Goal: Task Accomplishment & Management: Complete application form

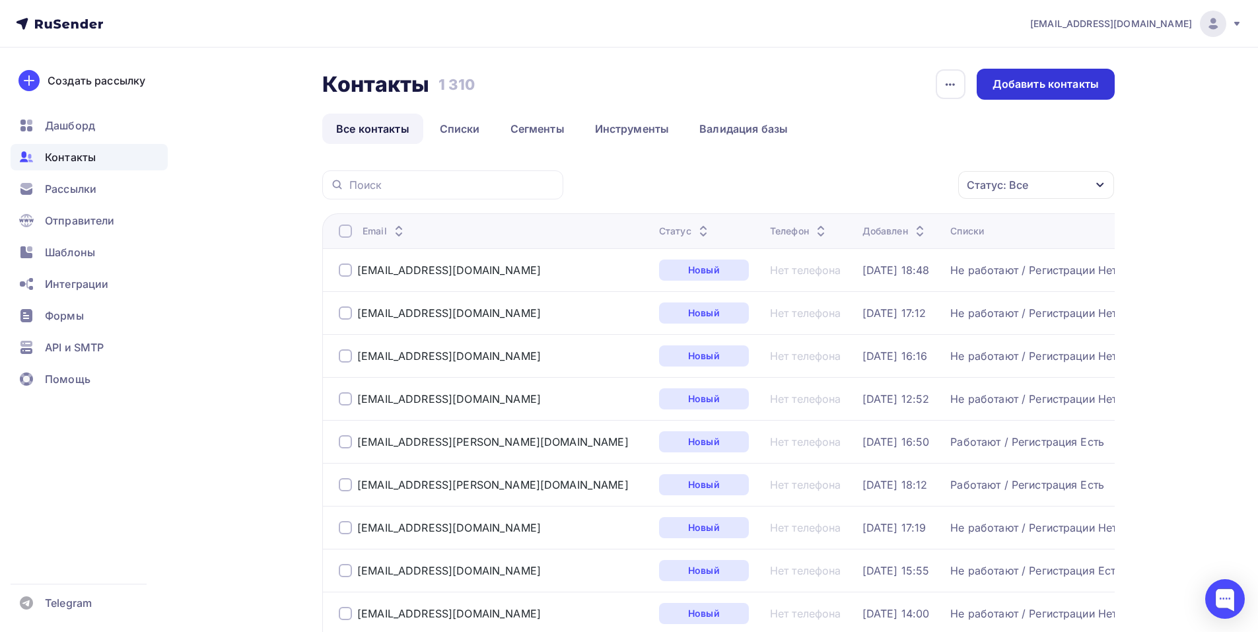
click at [1050, 93] on div "Добавить контакты" at bounding box center [1046, 84] width 138 height 31
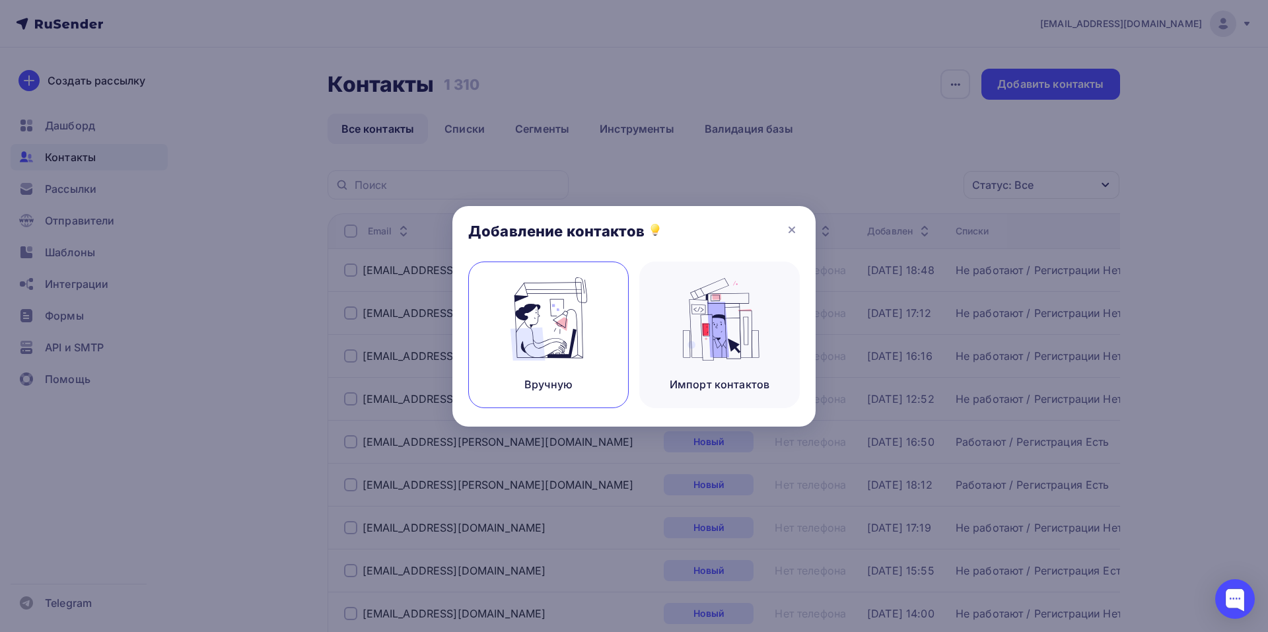
click at [589, 332] on img at bounding box center [549, 318] width 89 height 83
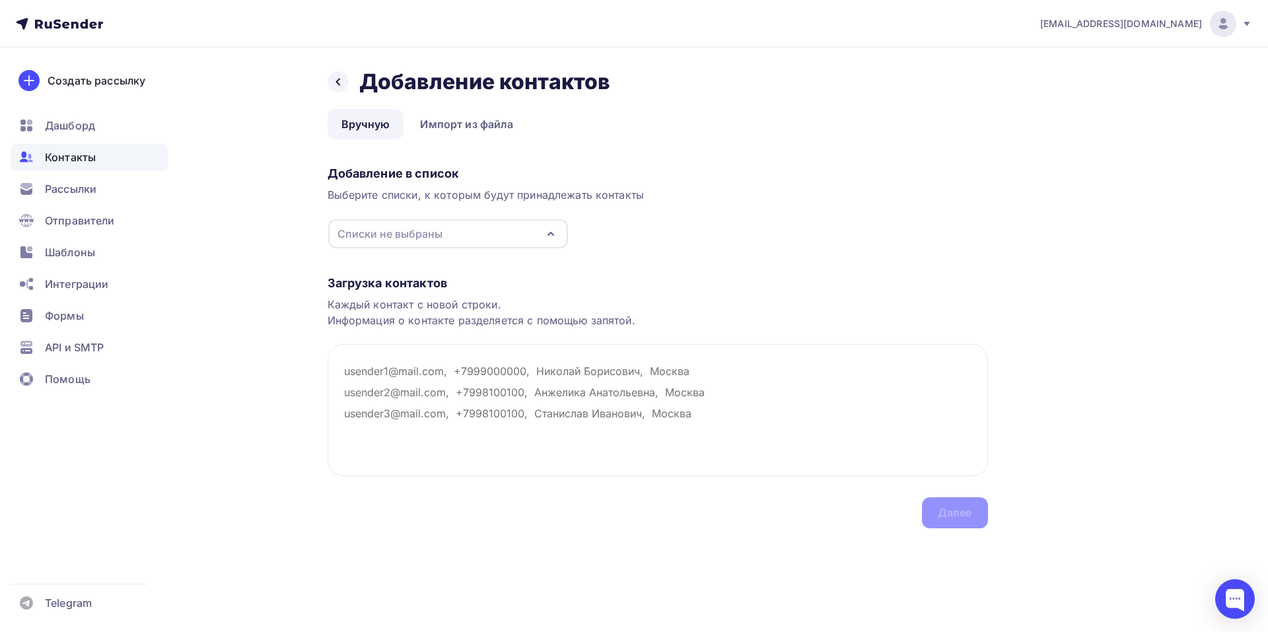
click at [549, 238] on icon "button" at bounding box center [551, 234] width 16 height 16
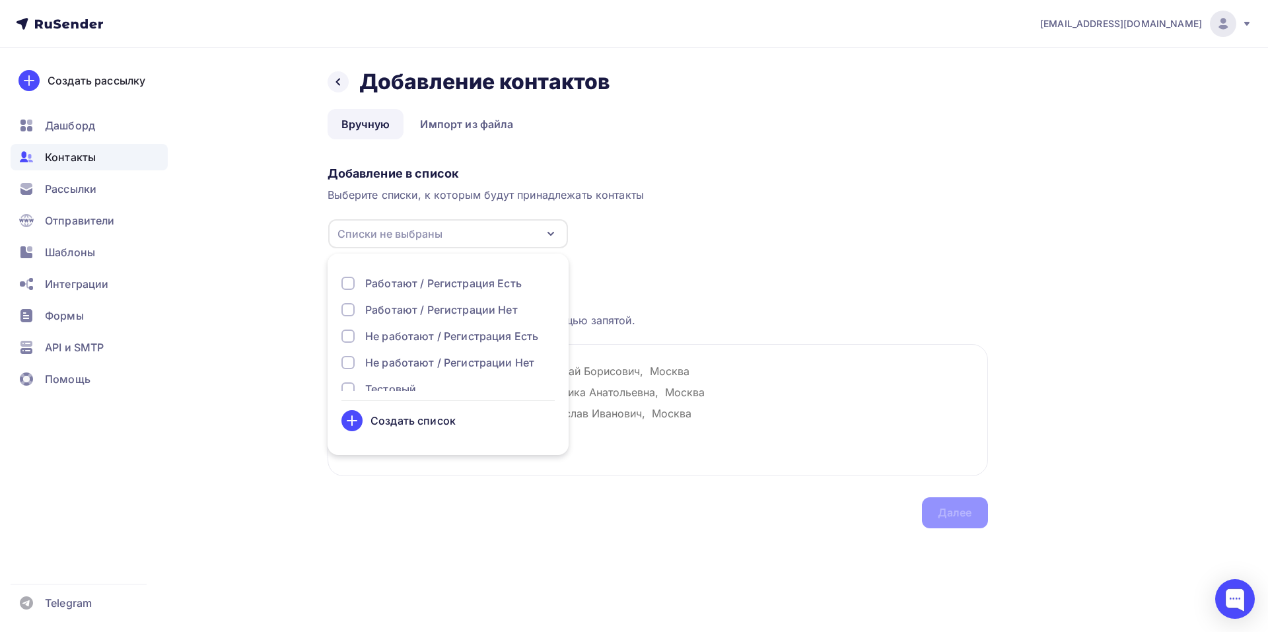
click at [409, 365] on div "Не работают / Регистрации Нет" at bounding box center [449, 363] width 169 height 16
click at [713, 428] on textarea at bounding box center [658, 410] width 661 height 132
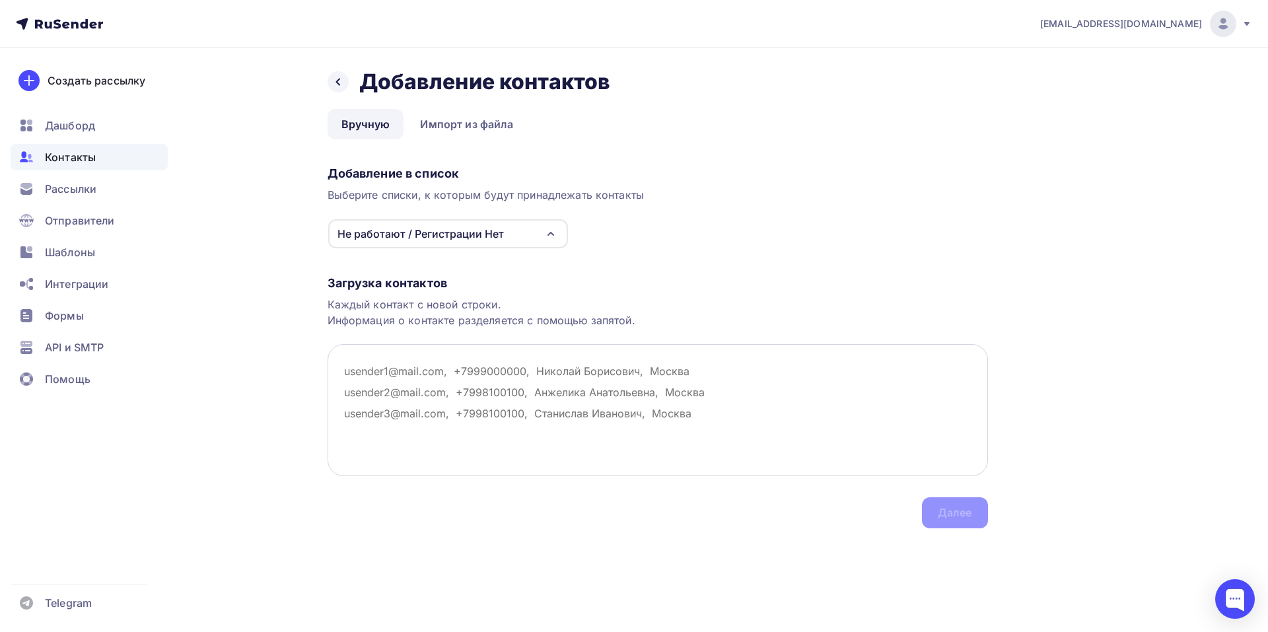
paste textarea "Орога мебель , [EMAIL_ADDRESS][DOMAIN_NAME]"
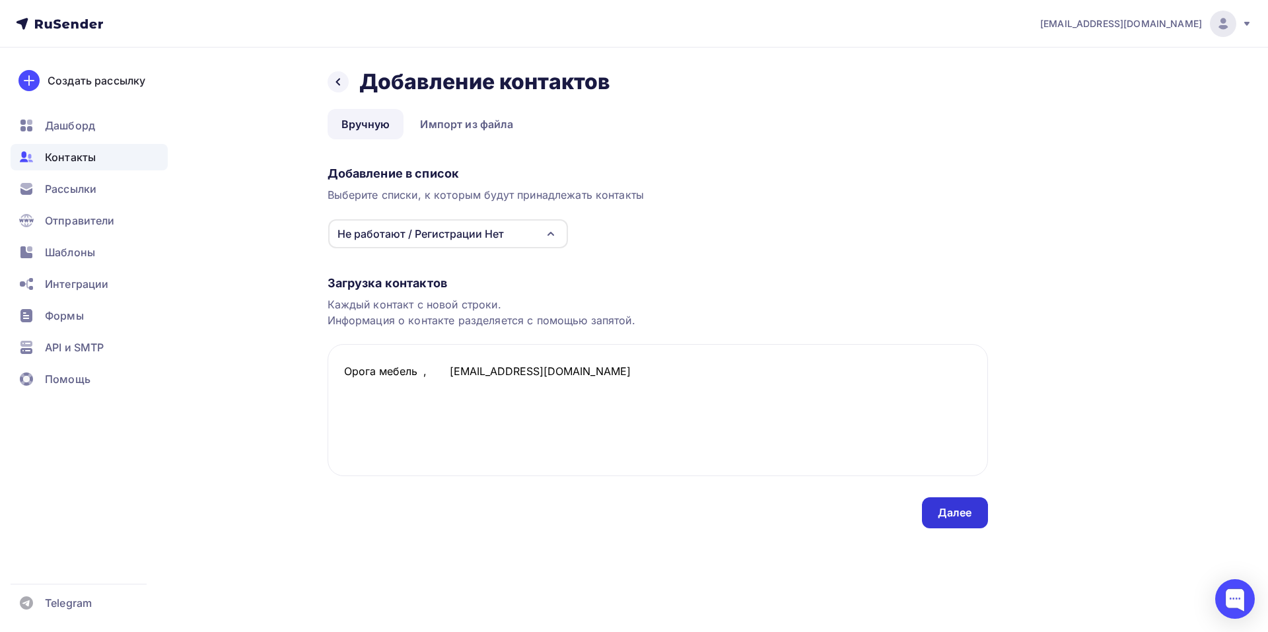
type textarea "Орога мебель , [EMAIL_ADDRESS][DOMAIN_NAME]"
click at [948, 504] on div "Далее" at bounding box center [955, 512] width 66 height 31
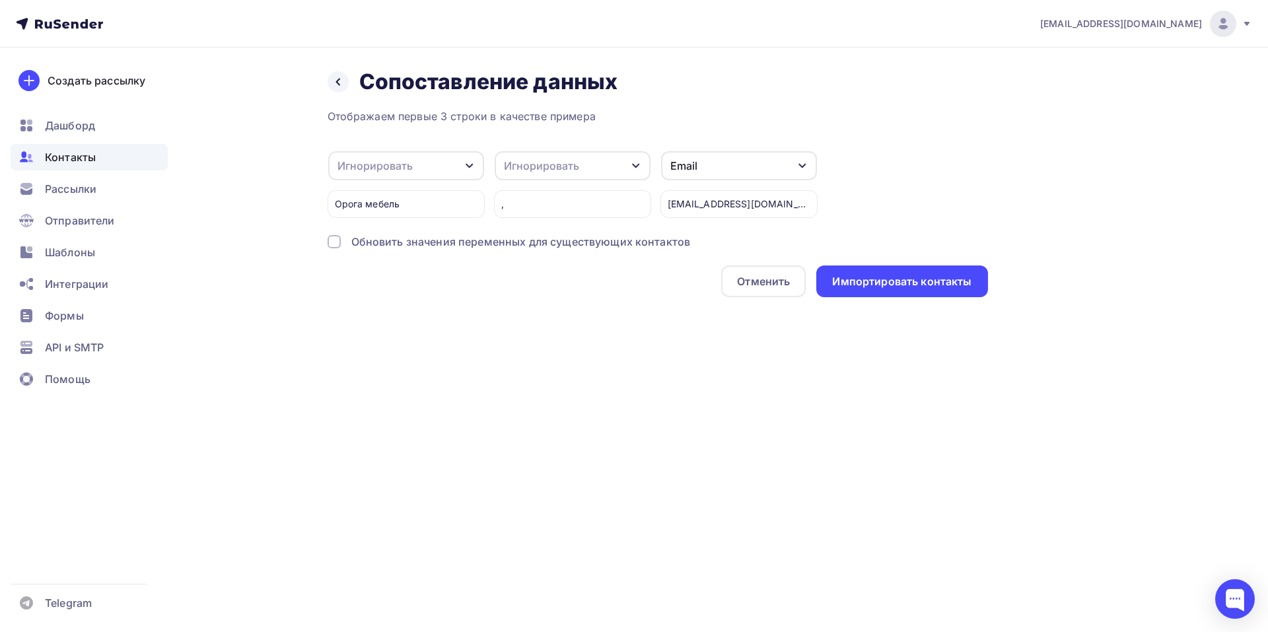
click at [472, 170] on icon "button" at bounding box center [469, 166] width 11 height 11
click at [390, 162] on div "Имя" at bounding box center [385, 161] width 77 height 16
click at [896, 277] on div "Импортировать контакты" at bounding box center [901, 281] width 139 height 15
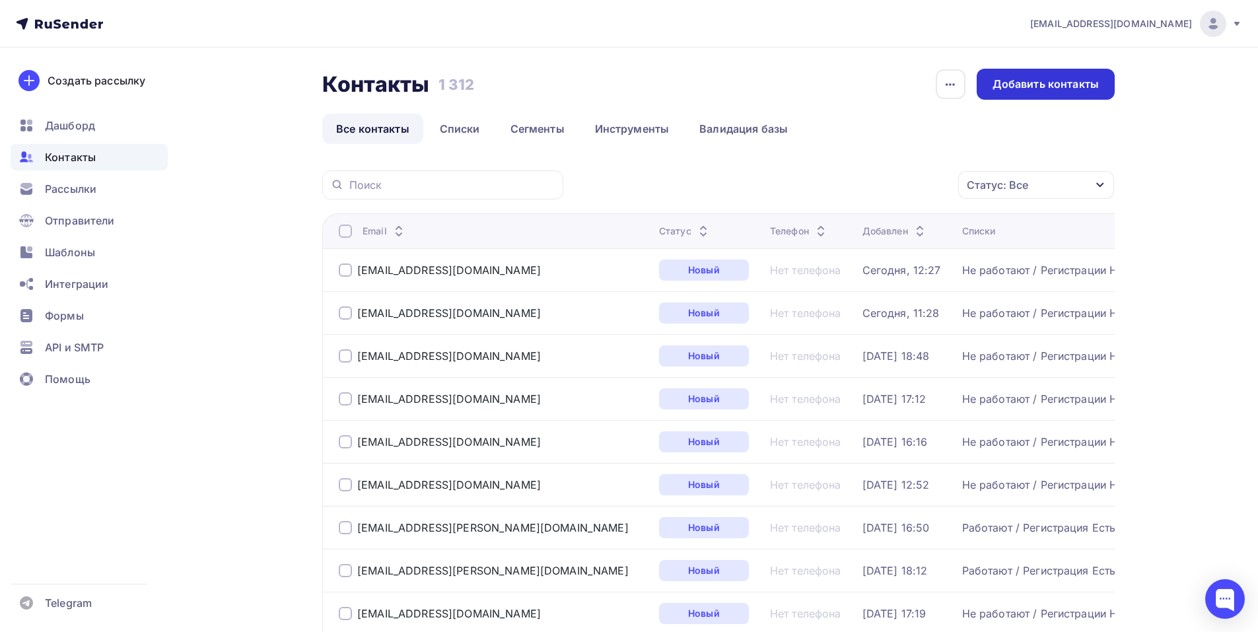
click at [1051, 92] on div "Добавить контакты" at bounding box center [1046, 84] width 138 height 31
click at [1055, 87] on div "Добавить контакты" at bounding box center [1046, 84] width 106 height 15
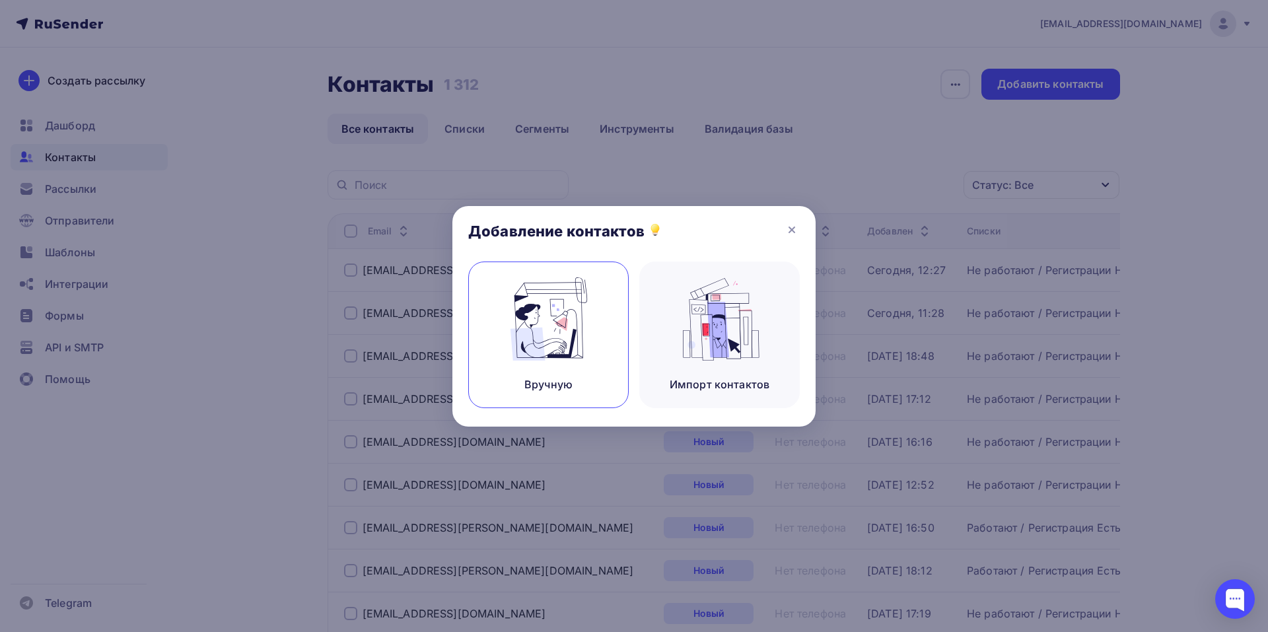
click at [538, 347] on img at bounding box center [549, 318] width 89 height 83
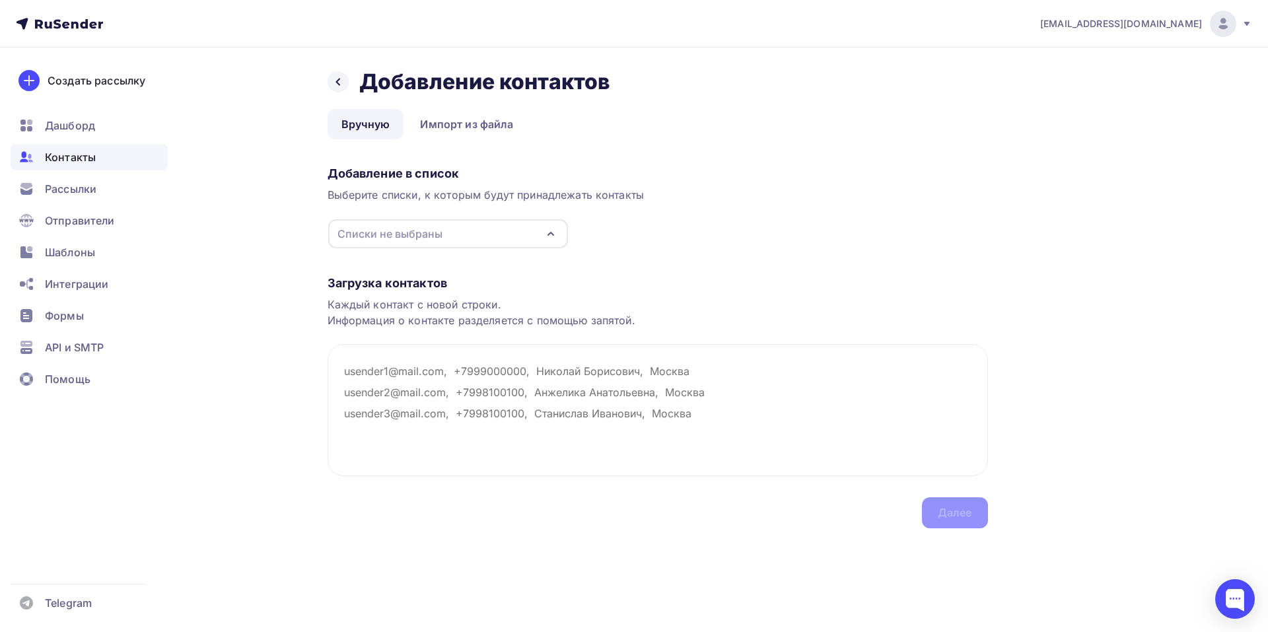
click at [550, 233] on icon "button" at bounding box center [550, 233] width 5 height 3
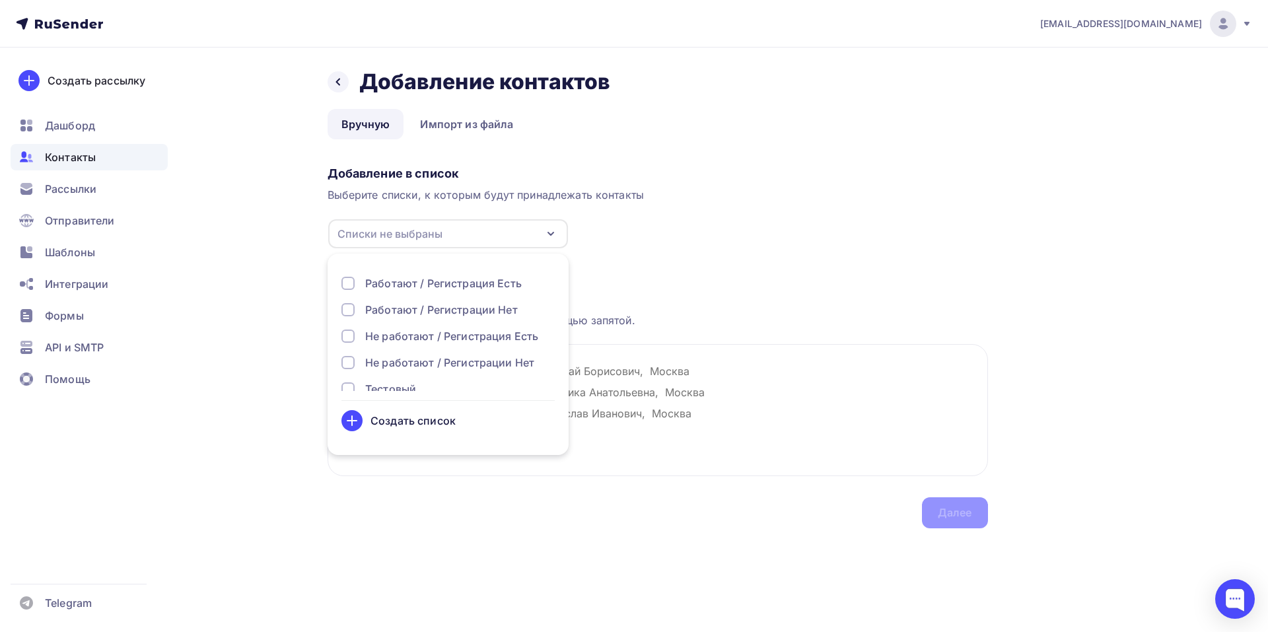
click at [355, 364] on div "Не работают / Регистрации Нет" at bounding box center [447, 363] width 213 height 16
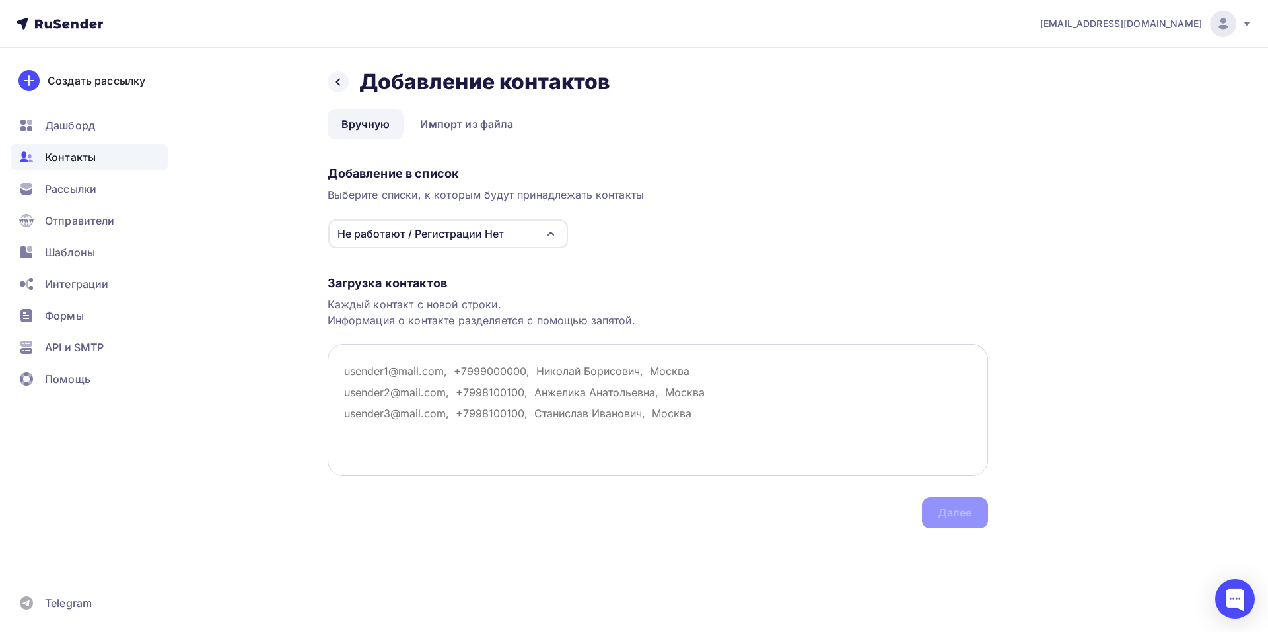
click at [699, 422] on textarea at bounding box center [658, 410] width 661 height 132
paste textarea "LOR Ipsumd SIT , 0520539@amet.co ..."
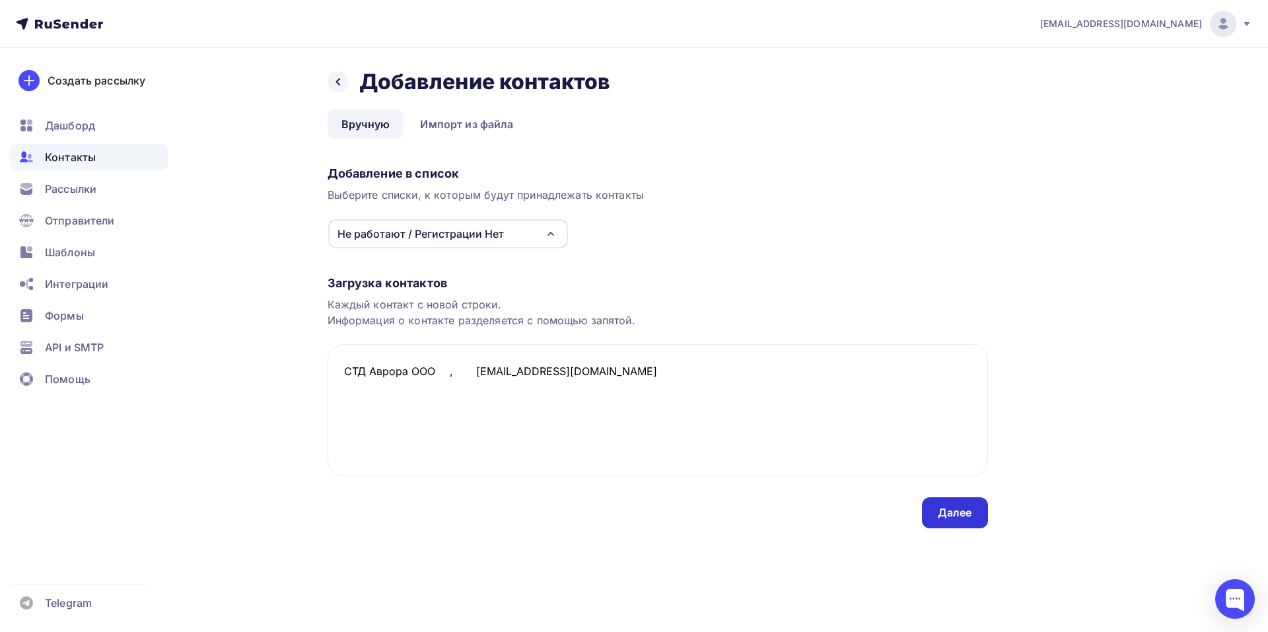
type textarea "LOR Ipsumd SIT , 0520539@amet.co ..."
click at [972, 517] on div "Далее" at bounding box center [955, 512] width 66 height 31
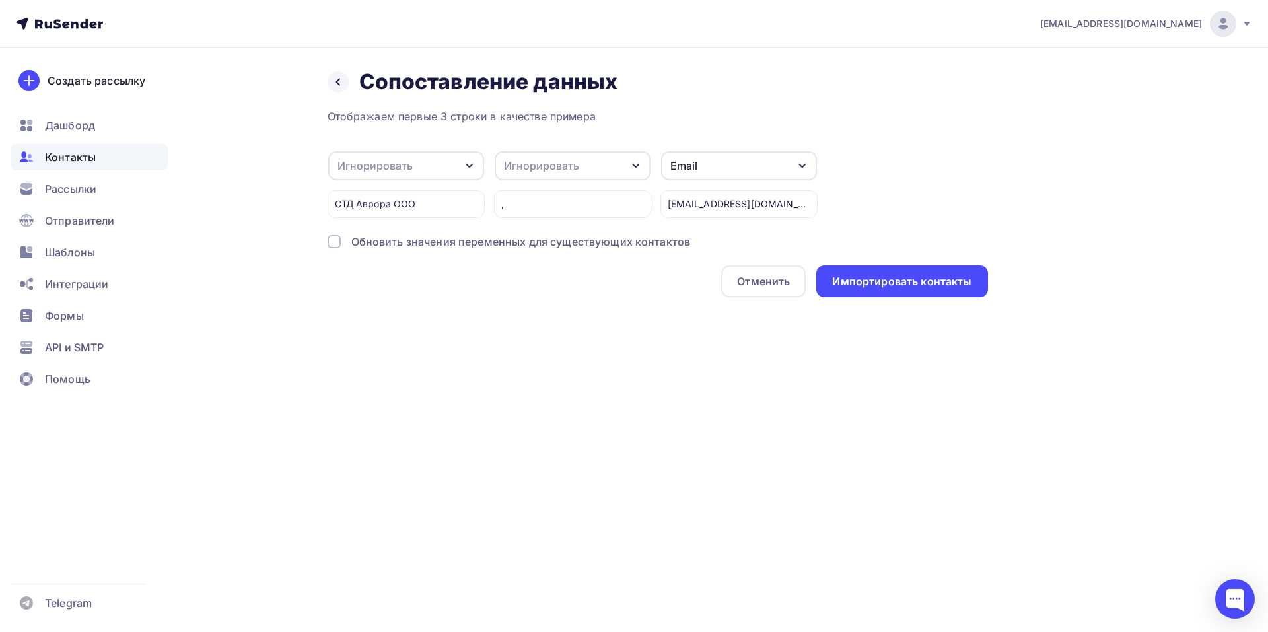
click at [472, 171] on icon "button" at bounding box center [469, 166] width 11 height 11
click at [375, 159] on div "Имя" at bounding box center [385, 161] width 77 height 16
click at [884, 278] on div "Импортировать контакты" at bounding box center [901, 282] width 171 height 32
